Goal: Task Accomplishment & Management: Use online tool/utility

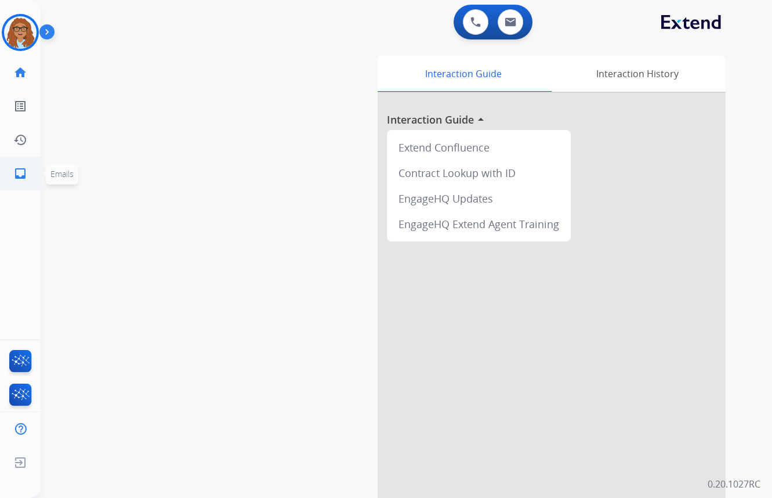
click at [22, 171] on mat-icon "inbox" at bounding box center [20, 174] width 14 height 14
select select "**********"
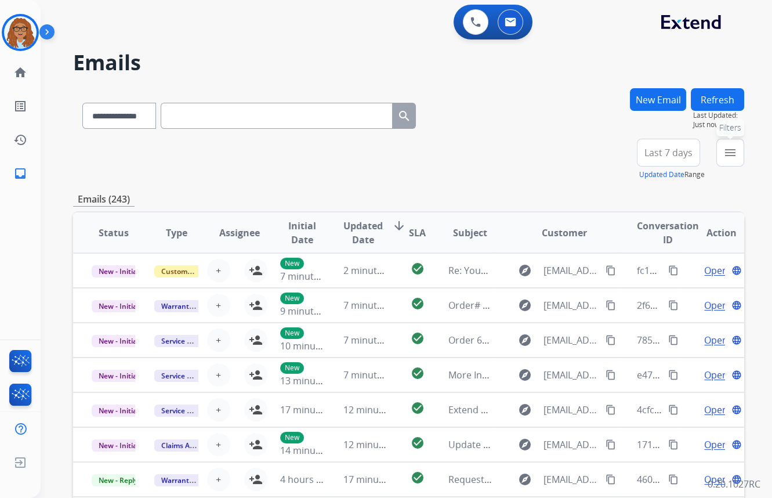
click at [732, 162] on button "menu Filters" at bounding box center [731, 153] width 28 height 28
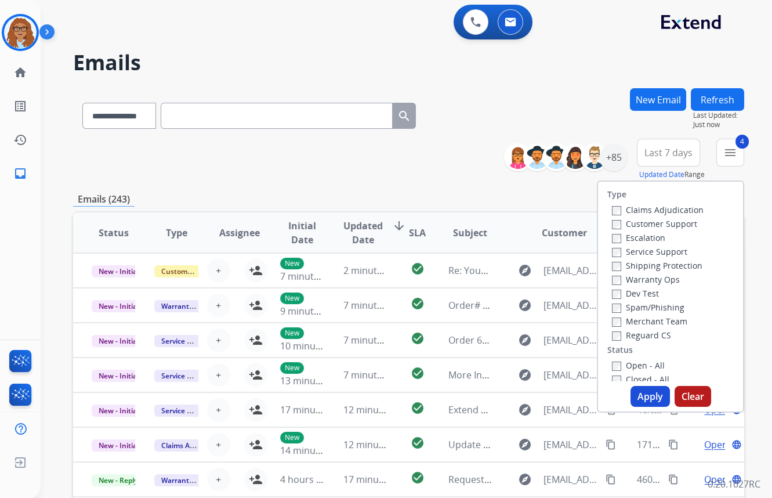
click at [648, 399] on button "Apply" at bounding box center [650, 396] width 39 height 21
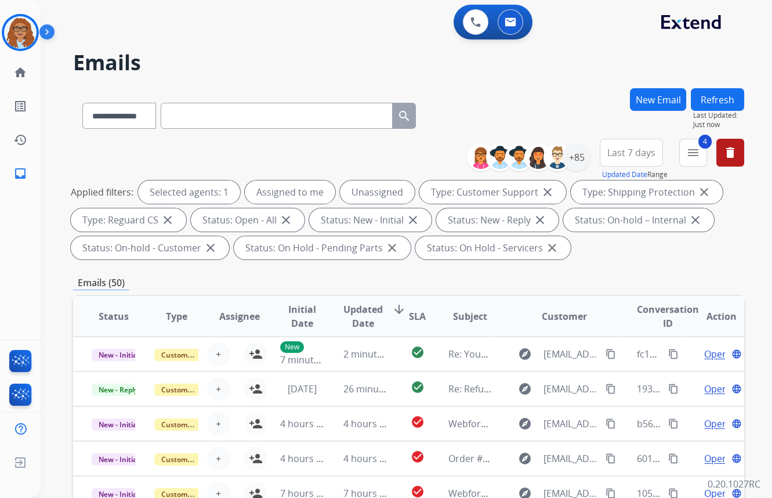
drag, startPoint x: 622, startPoint y: 154, endPoint x: 605, endPoint y: 164, distance: 20.0
click at [622, 154] on span "Last 7 days" at bounding box center [632, 152] width 48 height 5
click at [605, 194] on div "Custom" at bounding box center [628, 194] width 64 height 17
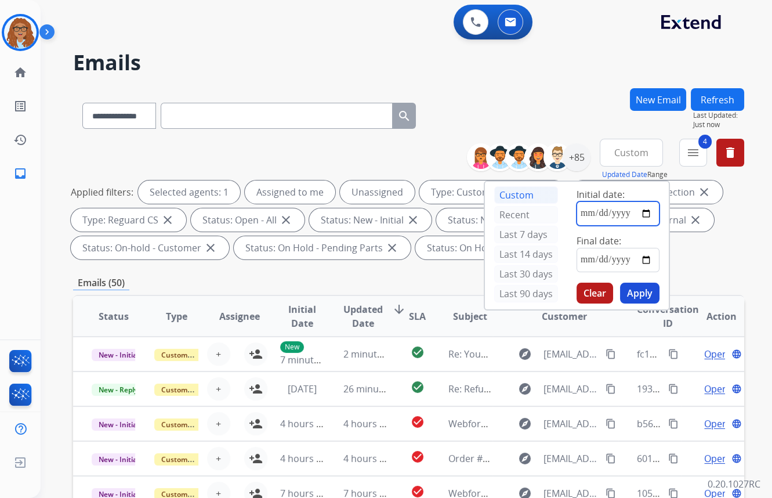
click at [645, 219] on input "date" at bounding box center [618, 213] width 83 height 24
click at [645, 215] on input "date" at bounding box center [618, 213] width 83 height 24
type input "**********"
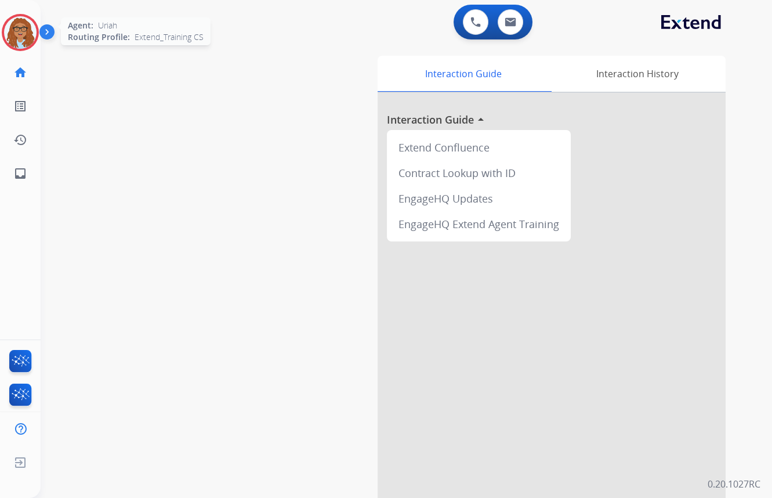
click at [30, 38] on img at bounding box center [20, 32] width 32 height 32
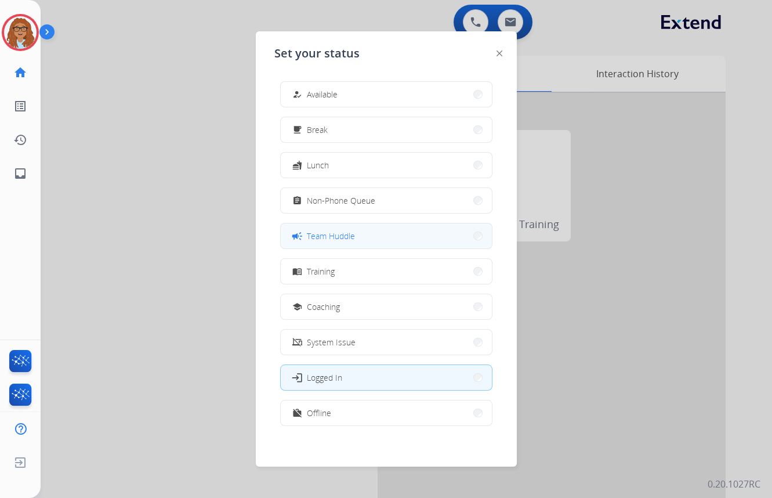
click at [333, 232] on span "Team Huddle" at bounding box center [331, 236] width 48 height 12
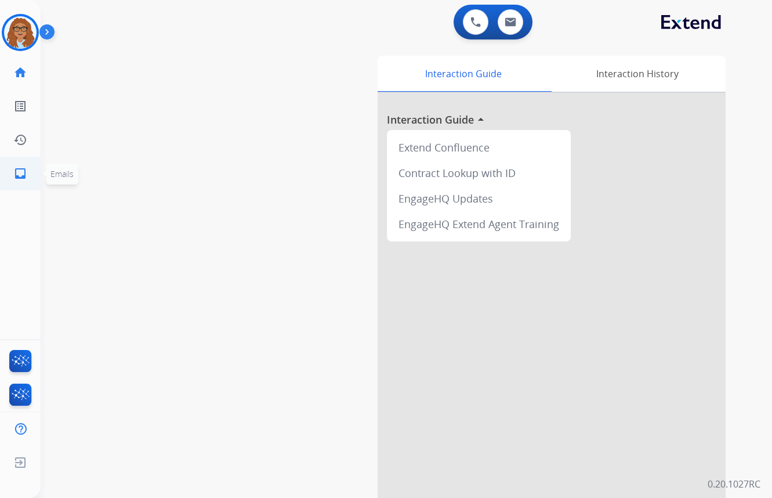
click at [21, 172] on mat-icon "inbox" at bounding box center [20, 174] width 14 height 14
select select "**********"
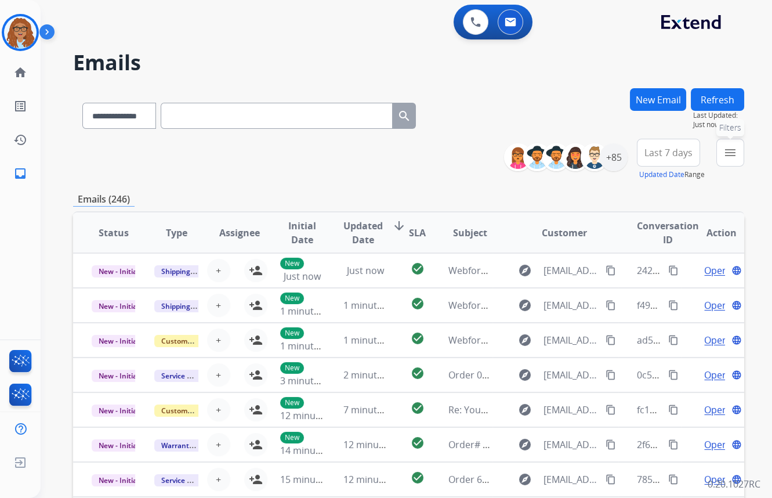
click at [725, 156] on mat-icon "menu" at bounding box center [731, 153] width 14 height 14
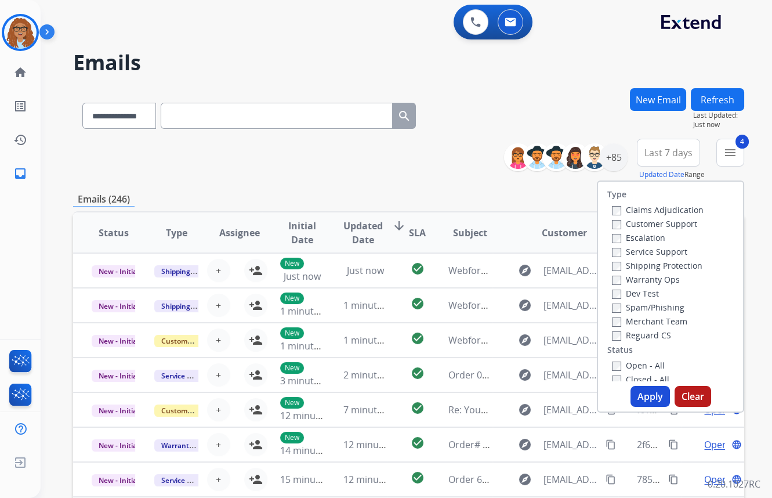
click at [644, 395] on button "Apply" at bounding box center [650, 396] width 39 height 21
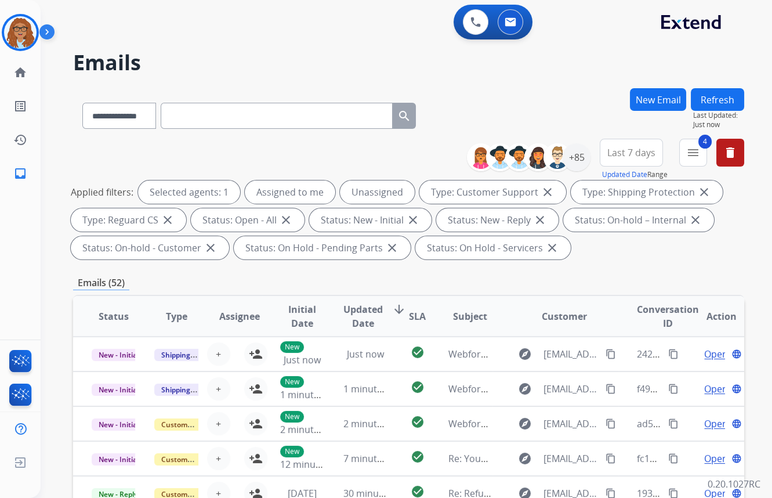
click at [639, 165] on button "Last 7 days" at bounding box center [631, 153] width 63 height 28
click at [605, 193] on div "Custom" at bounding box center [628, 194] width 64 height 17
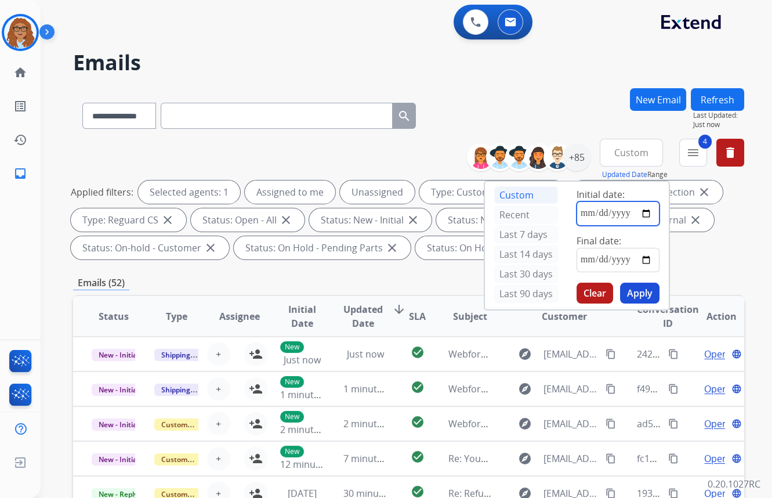
click at [642, 211] on input "date" at bounding box center [618, 213] width 83 height 24
type input "**********"
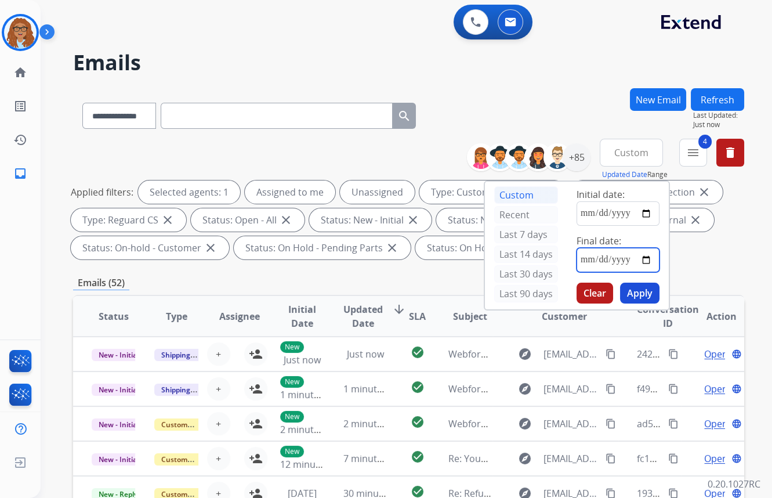
click at [643, 258] on input "date" at bounding box center [618, 260] width 83 height 24
type input "**********"
click at [652, 299] on button "Apply" at bounding box center [639, 293] width 39 height 21
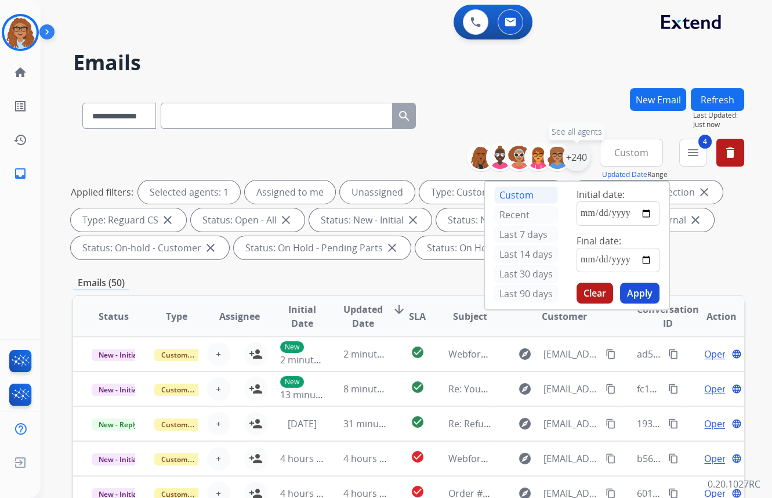
click at [576, 161] on div "+240" at bounding box center [577, 157] width 28 height 28
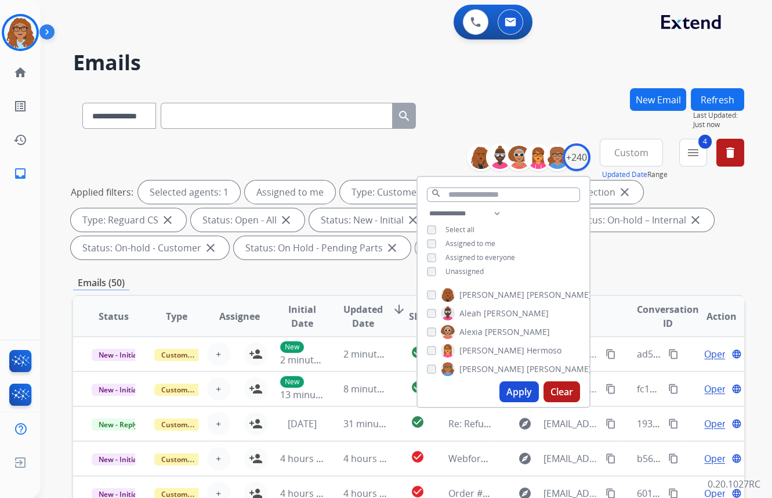
click at [503, 388] on button "Apply" at bounding box center [519, 391] width 39 height 21
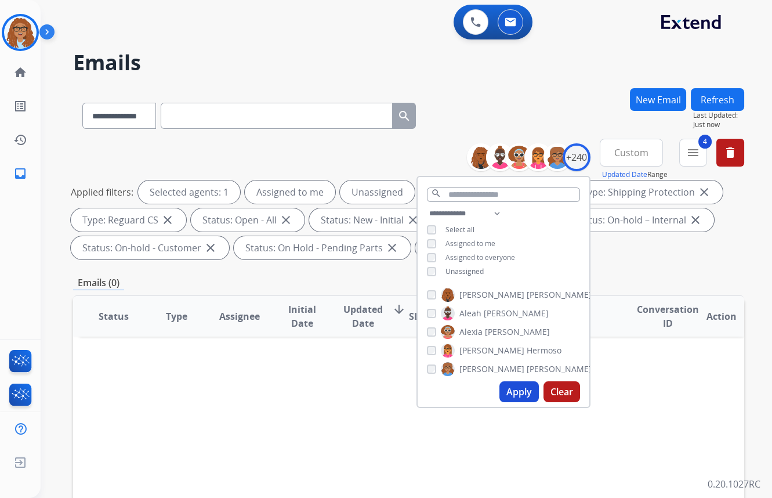
click at [522, 394] on button "Apply" at bounding box center [519, 391] width 39 height 21
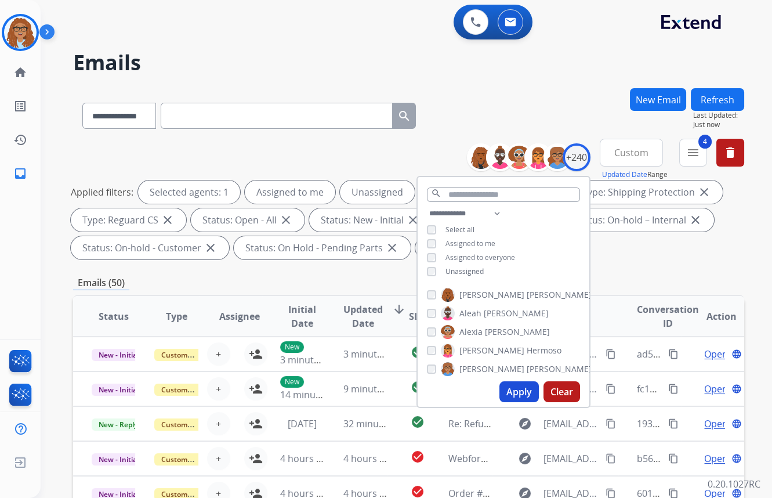
click at [486, 107] on div "**********" at bounding box center [408, 113] width 671 height 50
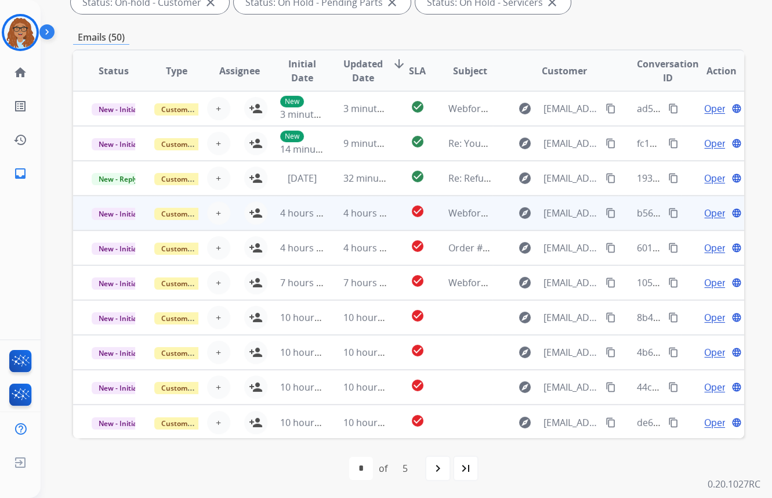
scroll to position [1, 0]
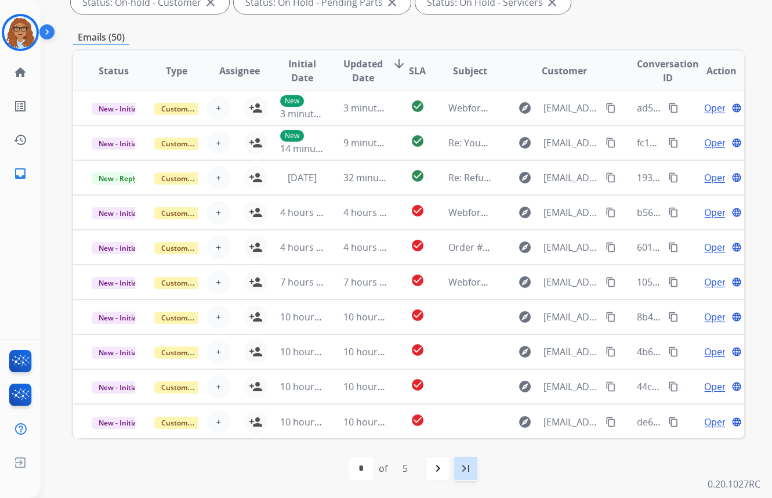
click at [457, 476] on div "last_page" at bounding box center [466, 469] width 26 height 26
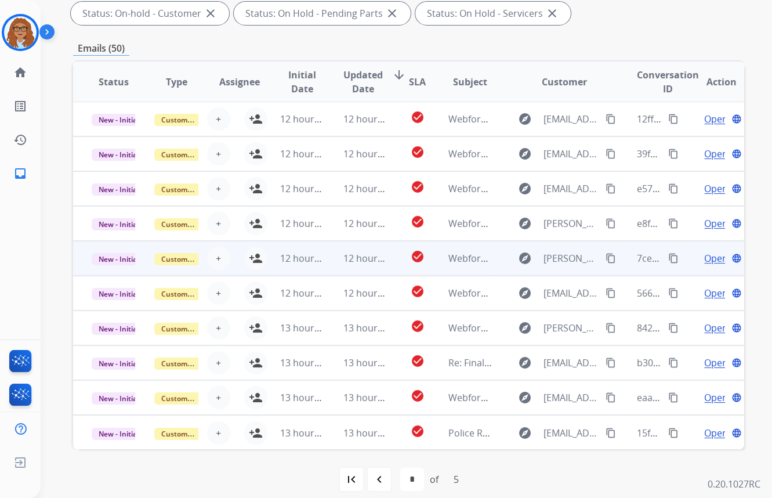
scroll to position [245, 0]
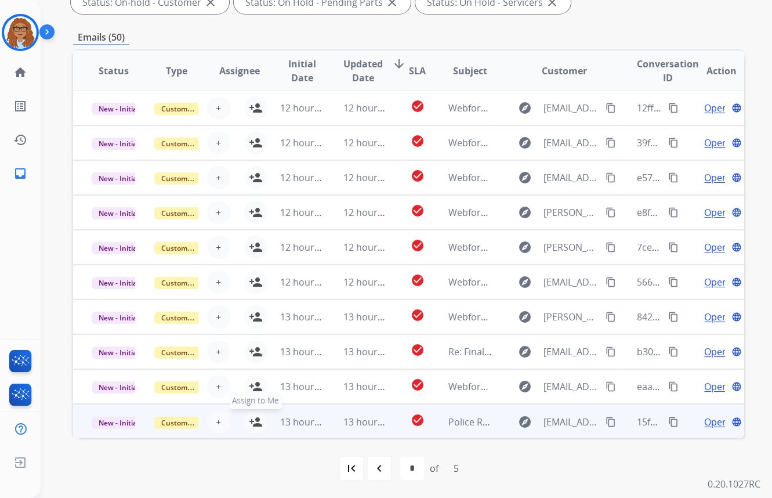
click at [251, 420] on mat-icon "person_add" at bounding box center [256, 422] width 14 height 14
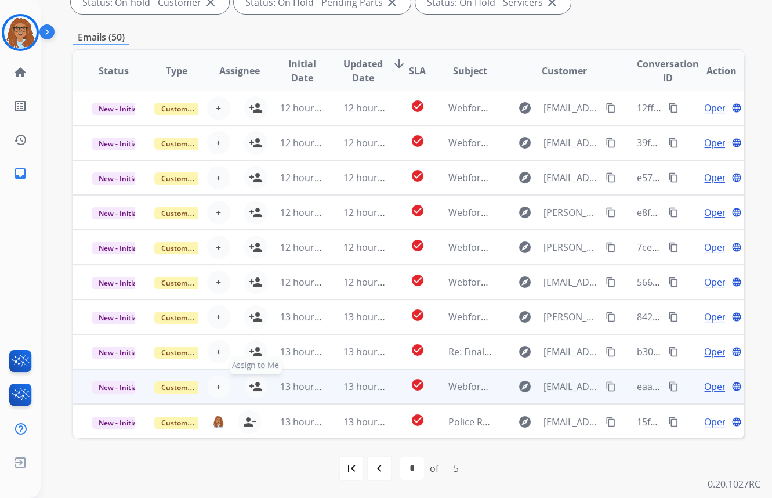
click at [256, 386] on mat-icon "person_add" at bounding box center [256, 387] width 14 height 14
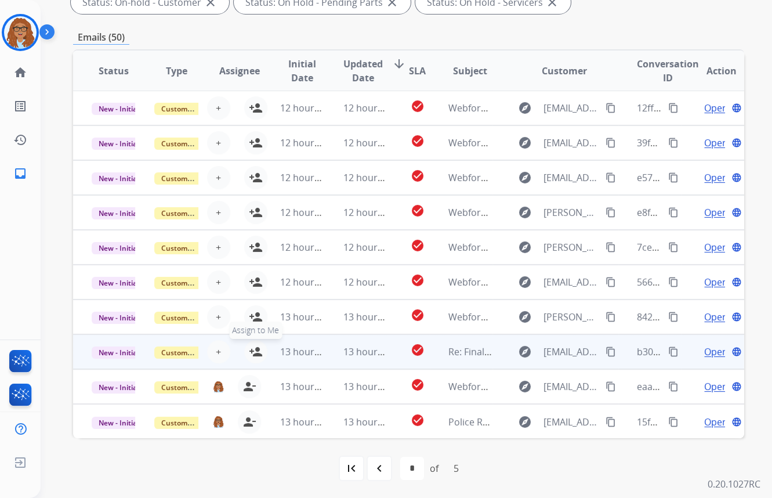
click at [258, 350] on mat-icon "person_add" at bounding box center [256, 352] width 14 height 14
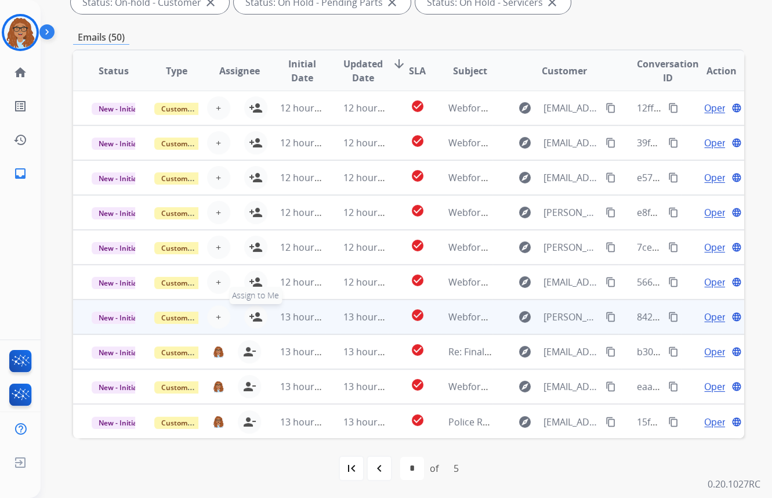
click at [258, 313] on mat-icon "person_add" at bounding box center [256, 317] width 14 height 14
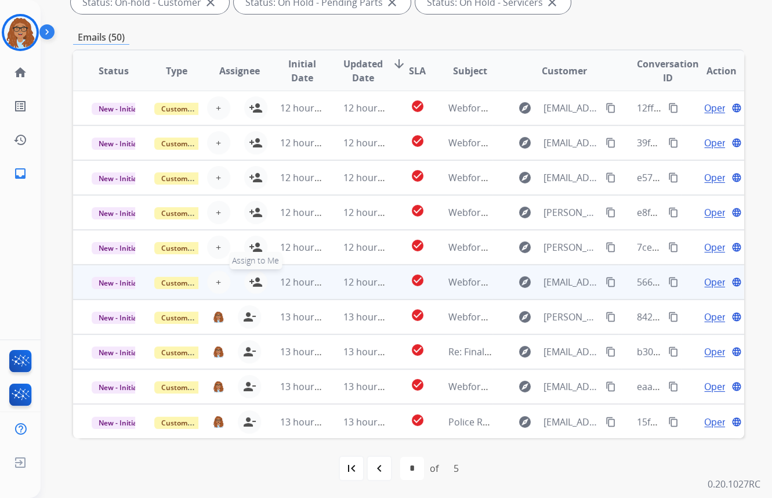
click at [255, 280] on mat-icon "person_add" at bounding box center [256, 282] width 14 height 14
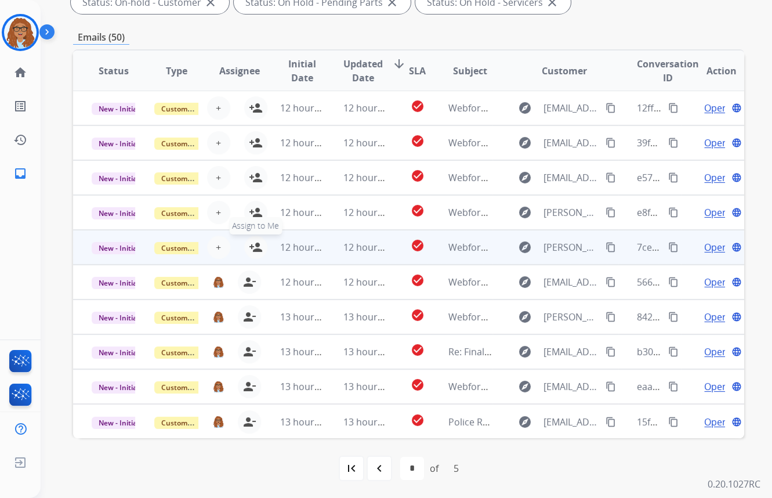
click at [254, 245] on mat-icon "person_add" at bounding box center [256, 247] width 14 height 14
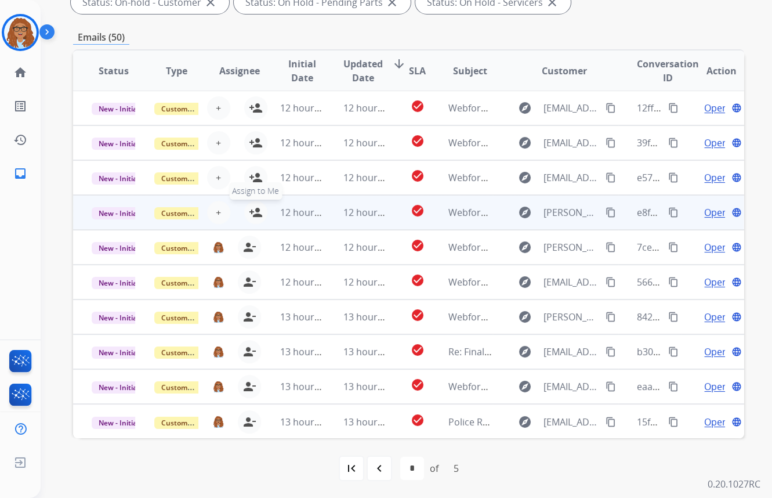
click at [255, 211] on mat-icon "person_add" at bounding box center [256, 212] width 14 height 14
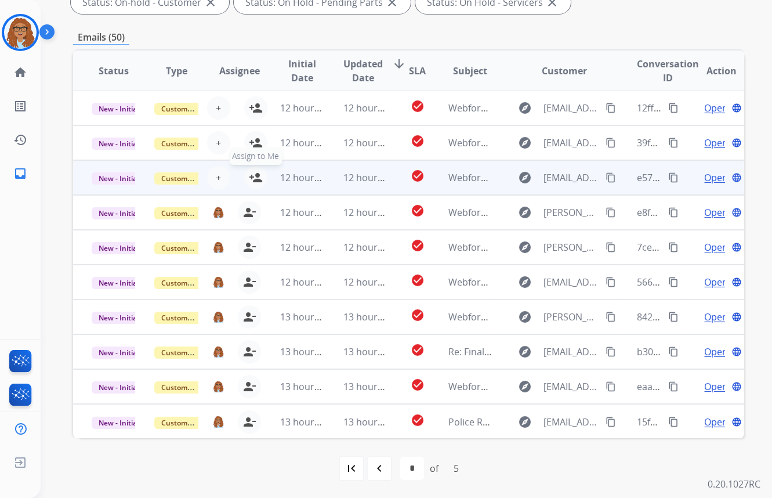
click at [255, 174] on mat-icon "person_add" at bounding box center [256, 178] width 14 height 14
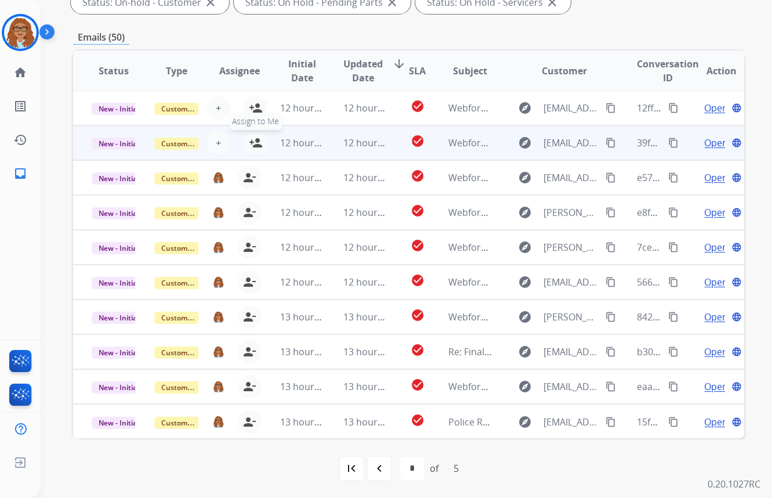
click at [255, 142] on mat-icon "person_add" at bounding box center [256, 143] width 14 height 14
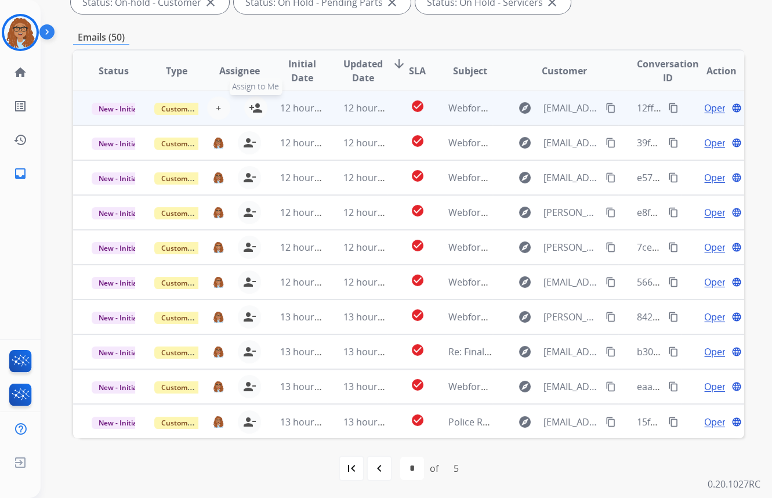
click at [255, 104] on mat-icon "person_add" at bounding box center [256, 108] width 14 height 14
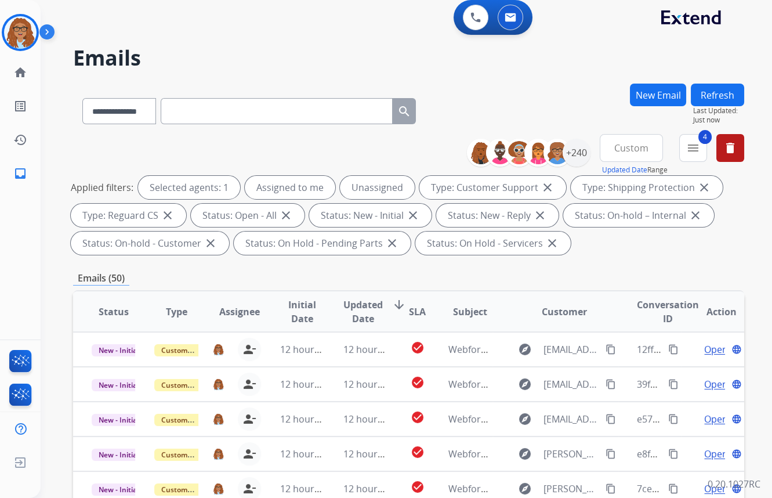
scroll to position [0, 0]
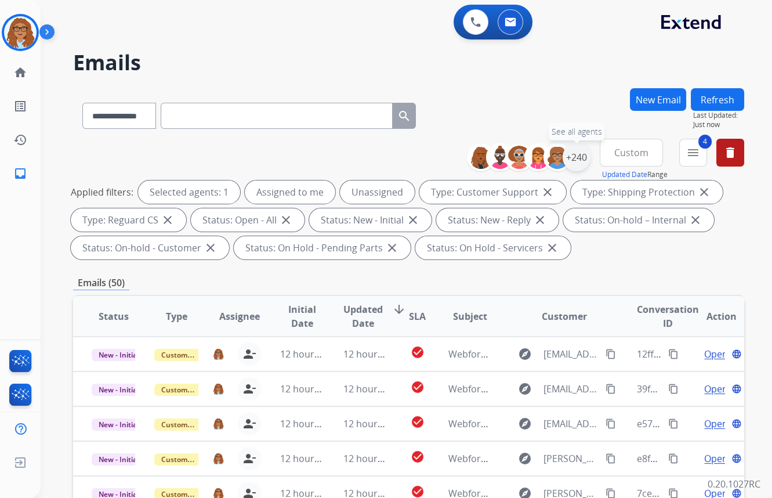
click at [577, 152] on div "+240" at bounding box center [577, 157] width 28 height 28
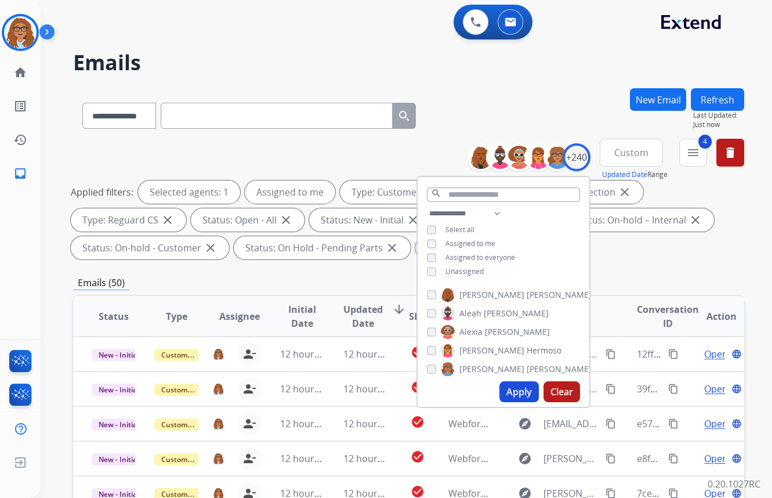
click at [517, 392] on button "Apply" at bounding box center [519, 391] width 39 height 21
click at [484, 84] on div "**********" at bounding box center [393, 291] width 704 height 498
